Goal: Information Seeking & Learning: Learn about a topic

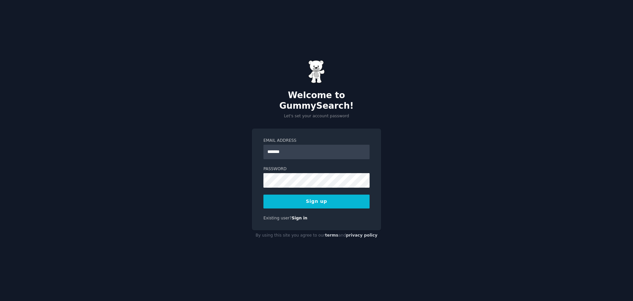
click at [291, 145] on input "*******" at bounding box center [317, 152] width 106 height 15
type input "**********"
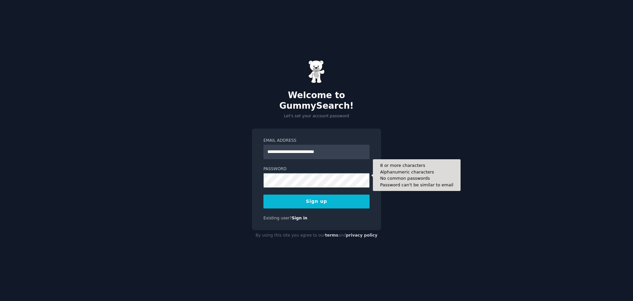
click at [264, 194] on button "Sign up" at bounding box center [317, 201] width 106 height 14
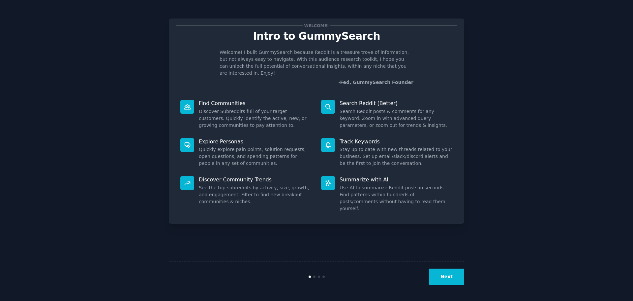
click at [443, 277] on button "Next" at bounding box center [446, 276] width 35 height 16
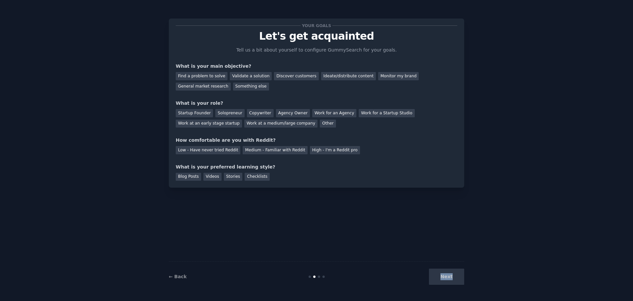
click at [443, 277] on div "Next" at bounding box center [415, 276] width 99 height 16
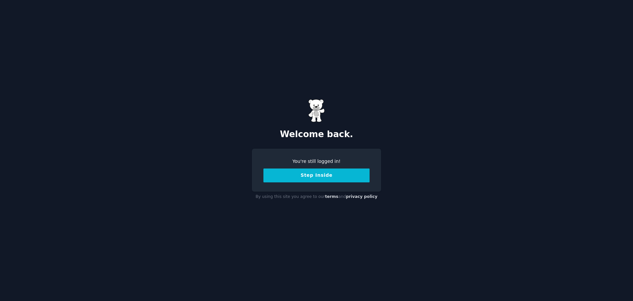
click at [318, 178] on button "Step Inside" at bounding box center [317, 175] width 106 height 14
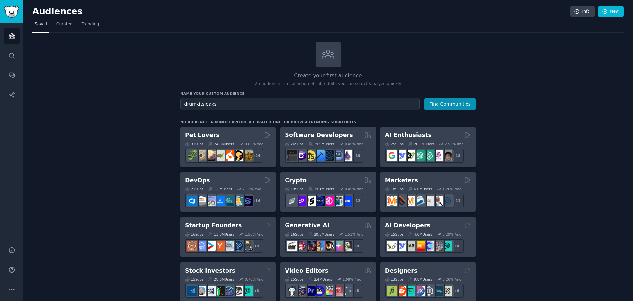
type input "drumkitsleaks"
click at [425, 98] on button "Find Communities" at bounding box center [450, 104] width 51 height 12
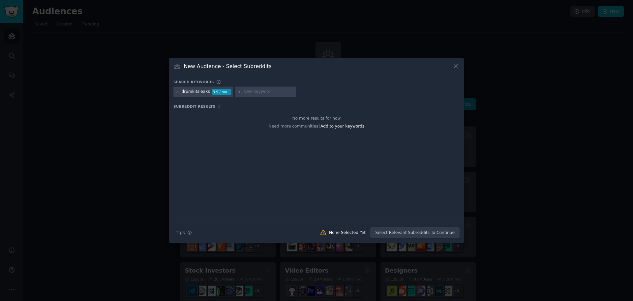
click at [454, 68] on icon at bounding box center [456, 66] width 7 height 7
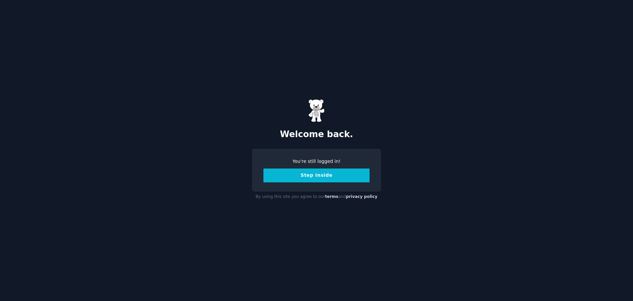
click at [309, 175] on button "Step Inside" at bounding box center [317, 175] width 106 height 14
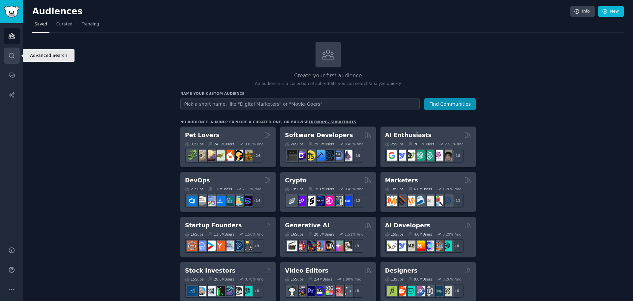
click at [15, 57] on link "Search" at bounding box center [12, 56] width 16 height 16
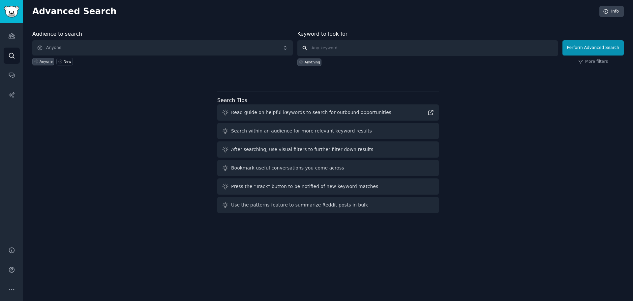
click at [335, 44] on input "text" at bounding box center [428, 48] width 261 height 16
type input "drumkit"
click button "Perform Advanced Search" at bounding box center [593, 47] width 61 height 15
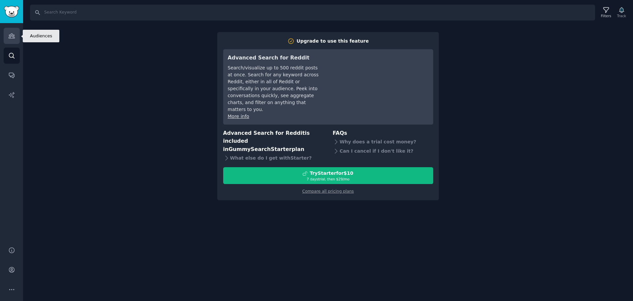
click at [12, 33] on icon "Sidebar" at bounding box center [11, 35] width 7 height 7
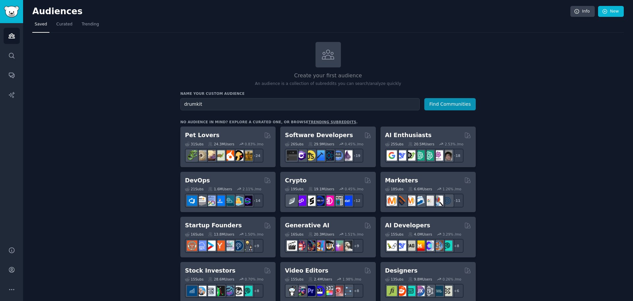
type input "drumkit"
click at [425, 98] on button "Find Communities" at bounding box center [450, 104] width 51 height 12
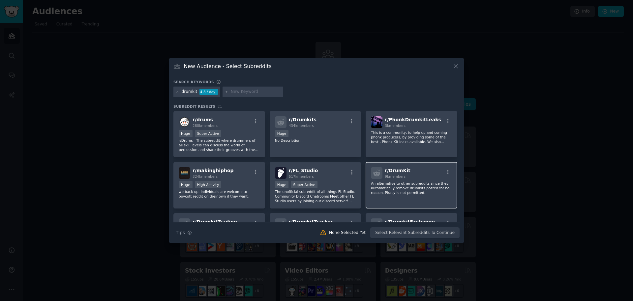
click at [425, 195] on div "r/ DrumKit 9k members An alternative to other subreddits since they automatical…" at bounding box center [412, 185] width 92 height 47
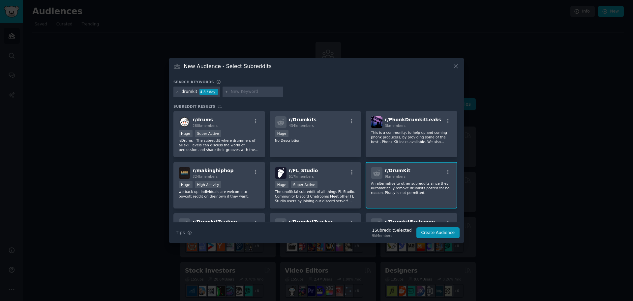
click at [421, 194] on p "An alternative to other subreddits since they automatically remove drumkits pos…" at bounding box center [411, 188] width 81 height 14
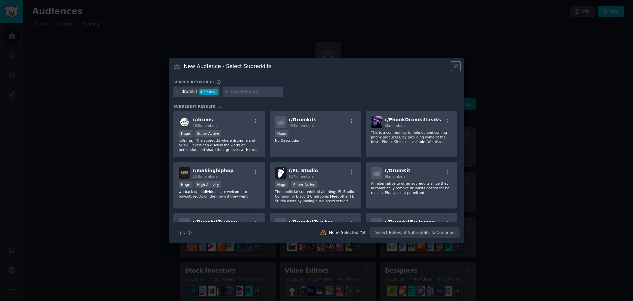
click at [459, 67] on icon at bounding box center [456, 66] width 7 height 7
